Goal: Transaction & Acquisition: Purchase product/service

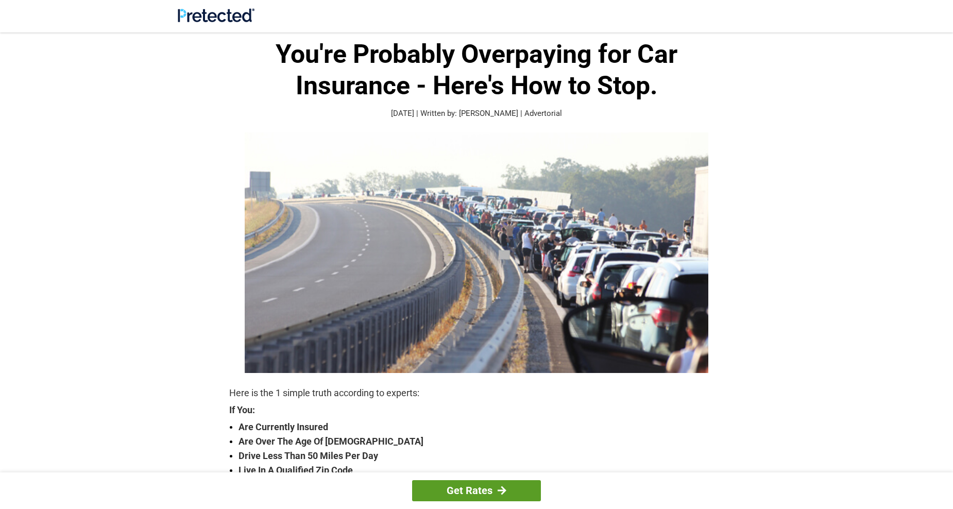
click at [470, 490] on link "Get Rates" at bounding box center [476, 490] width 129 height 21
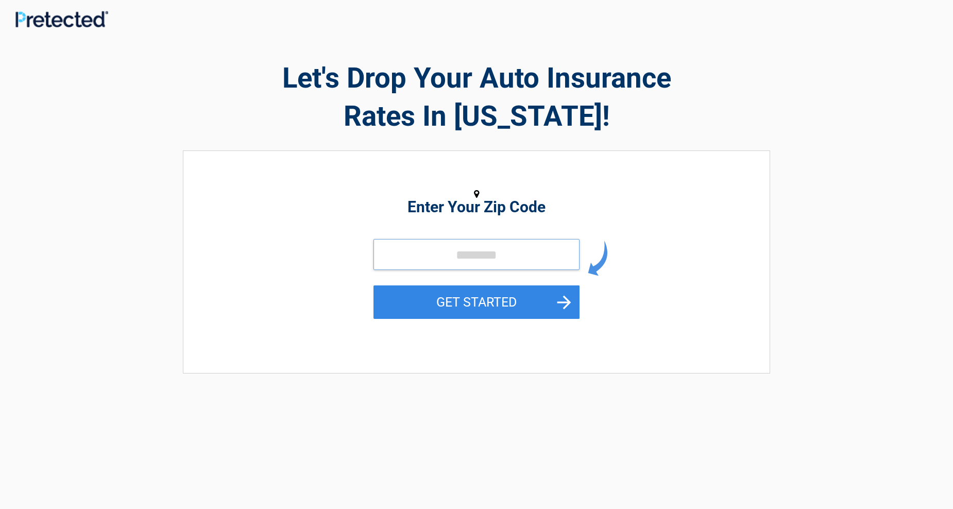
click at [428, 256] on input "tel" at bounding box center [477, 254] width 206 height 31
type input "*****"
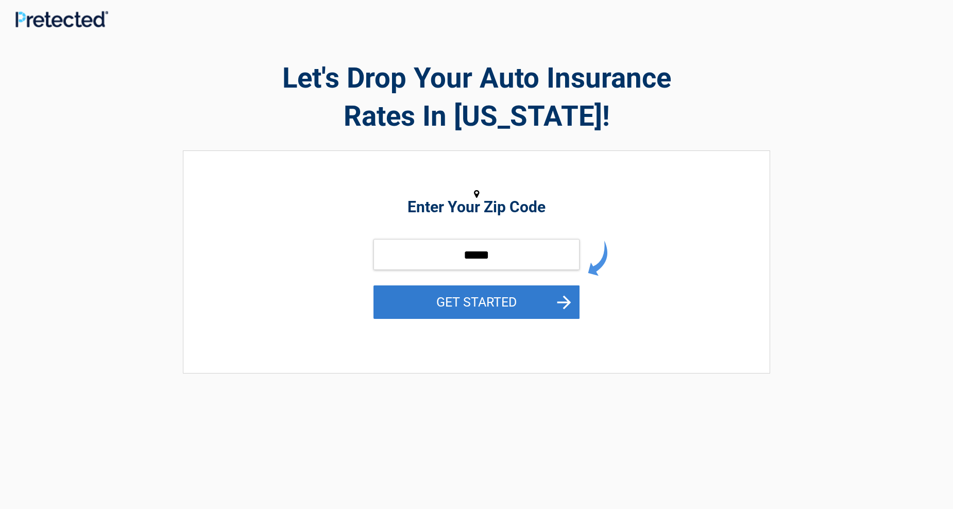
click at [494, 303] on button "GET STARTED" at bounding box center [477, 301] width 206 height 33
